Goal: Transaction & Acquisition: Subscribe to service/newsletter

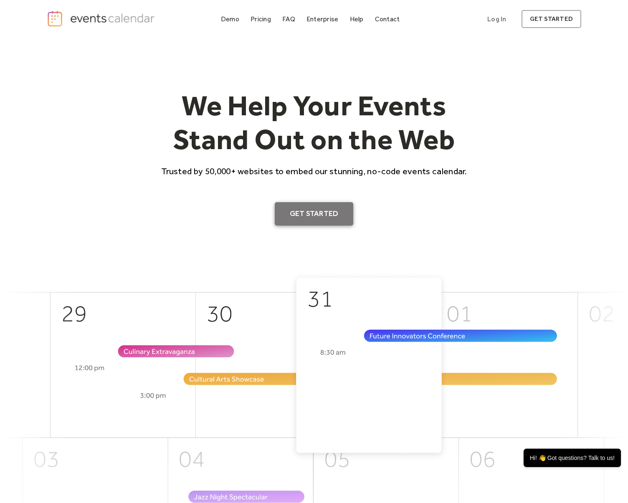
click at [321, 208] on link "Get Started" at bounding box center [314, 213] width 79 height 23
click at [262, 20] on div "Pricing" at bounding box center [261, 19] width 20 height 5
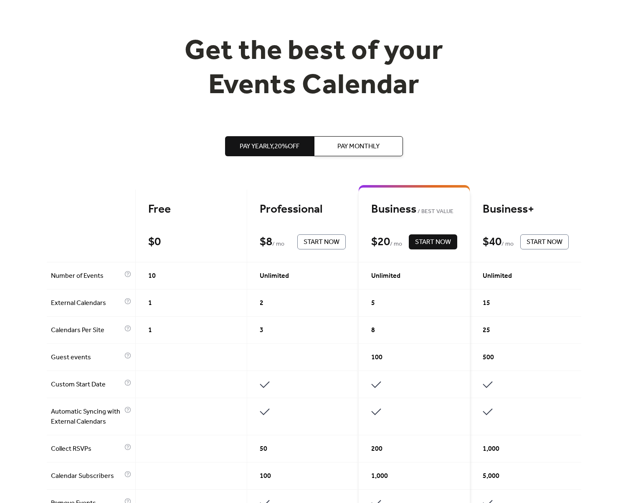
scroll to position [53, 0]
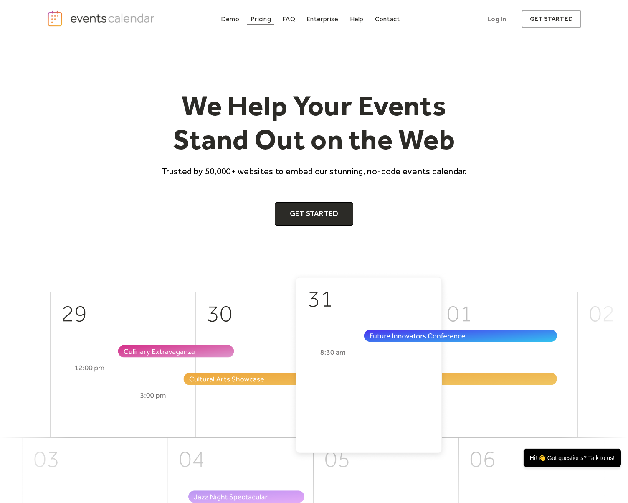
click at [269, 20] on div "Pricing" at bounding box center [261, 19] width 20 height 5
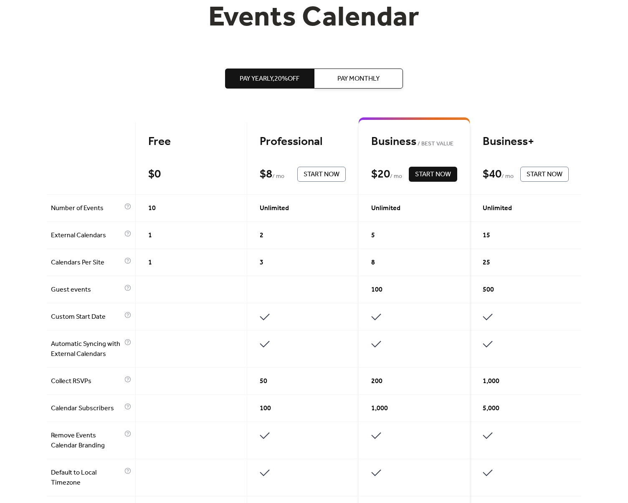
scroll to position [167, 0]
